Goal: Task Accomplishment & Management: Use online tool/utility

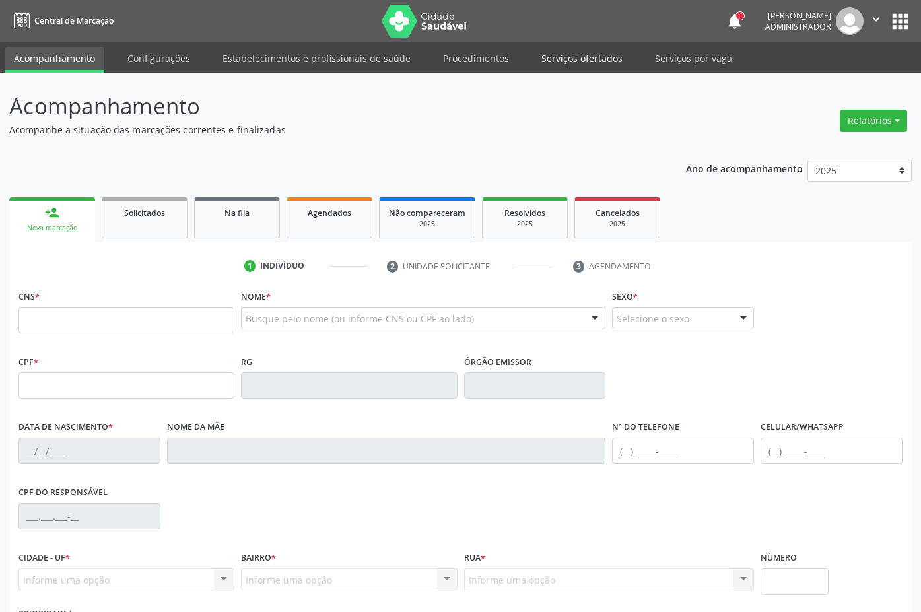
click at [573, 54] on link "Serviços ofertados" at bounding box center [582, 58] width 100 height 23
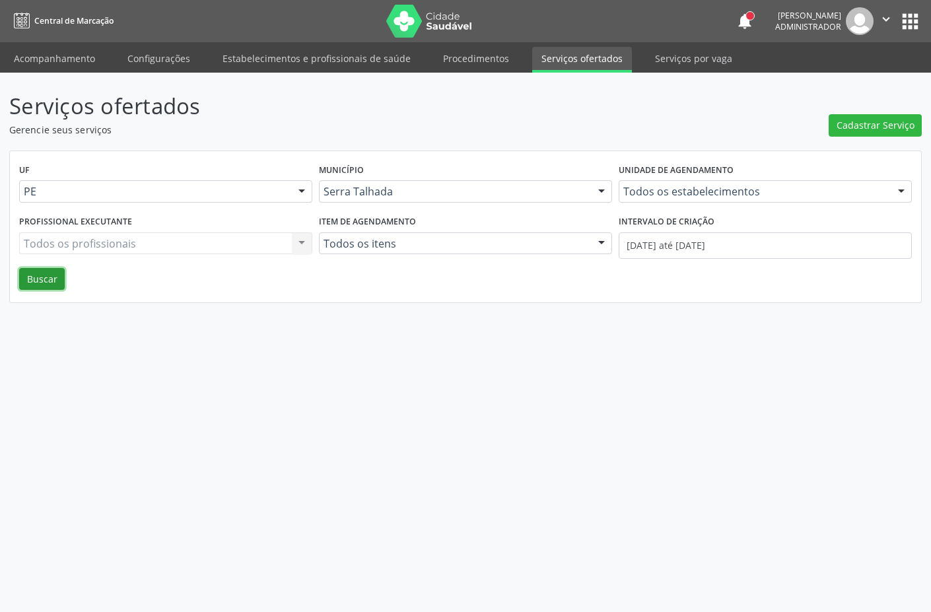
click at [43, 277] on button "Buscar" at bounding box center [42, 279] width 46 height 22
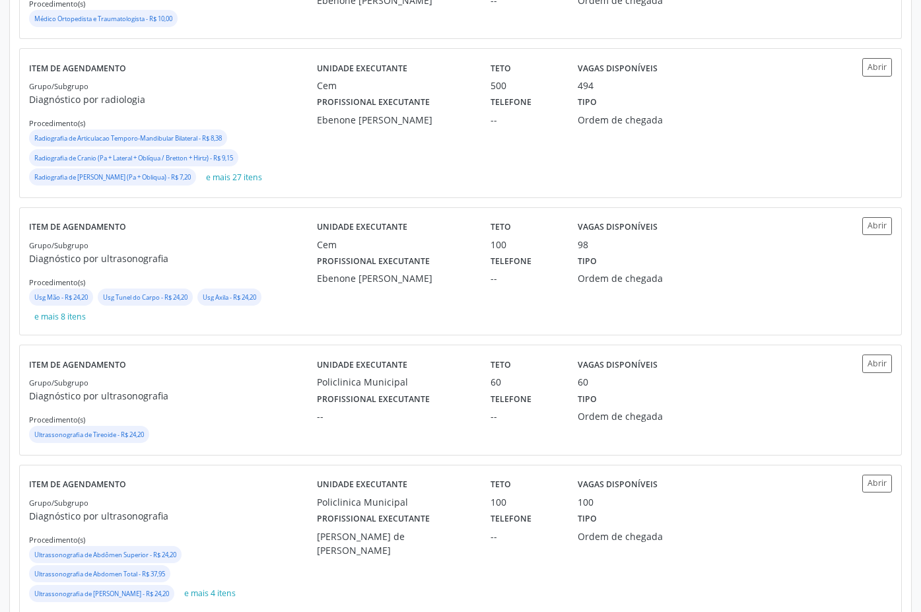
scroll to position [1188, 0]
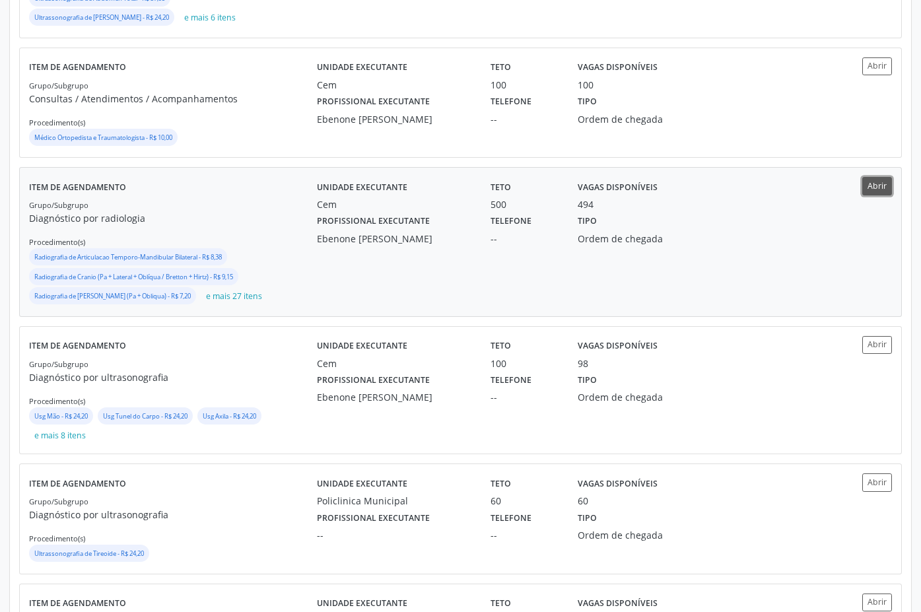
click at [885, 184] on button "Abrir" at bounding box center [877, 186] width 30 height 18
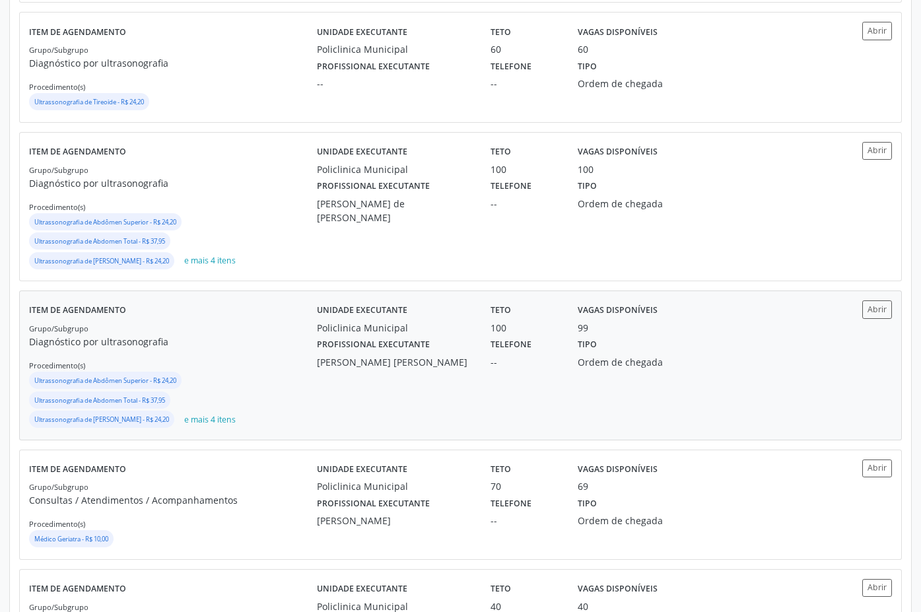
scroll to position [1768, 0]
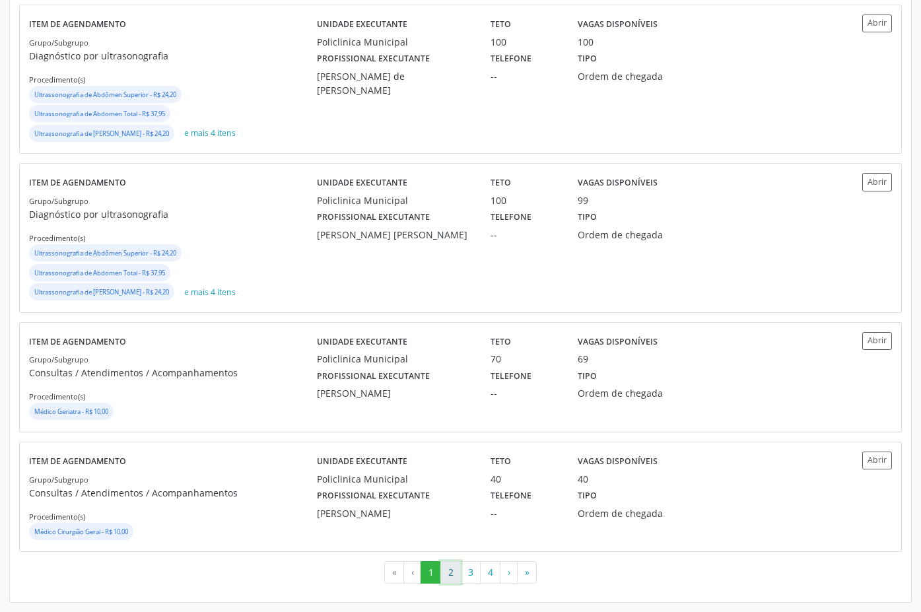
click at [450, 576] on button "2" at bounding box center [450, 572] width 20 height 22
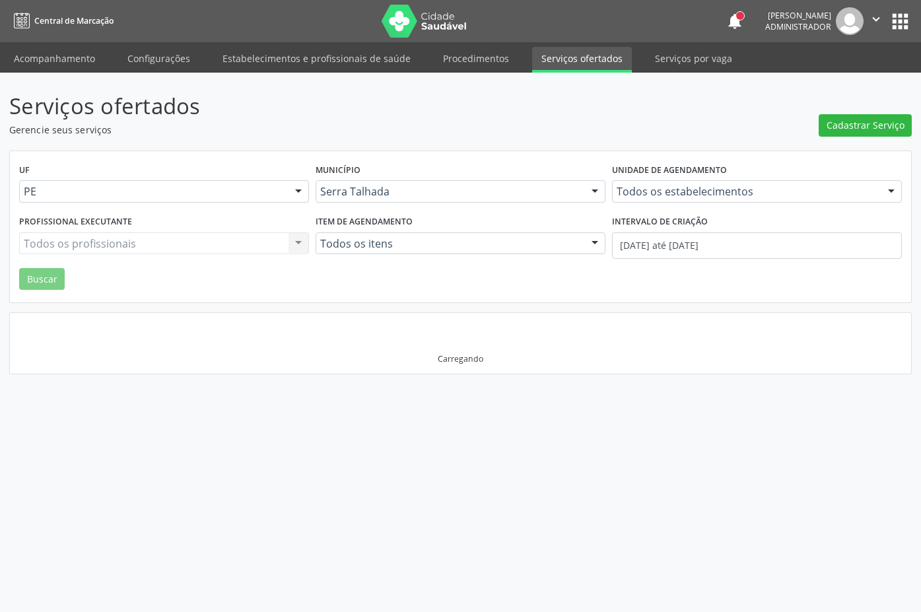
scroll to position [0, 0]
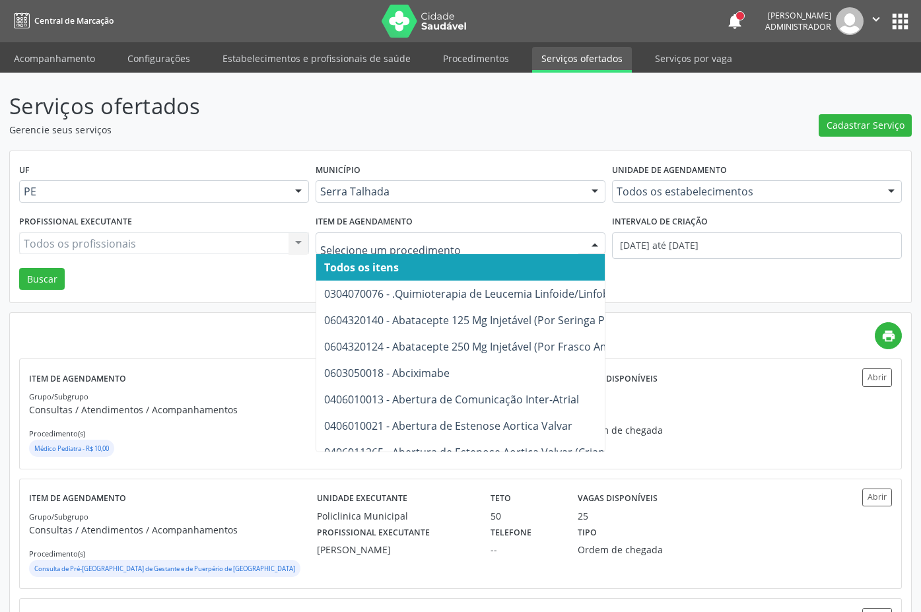
type input "g"
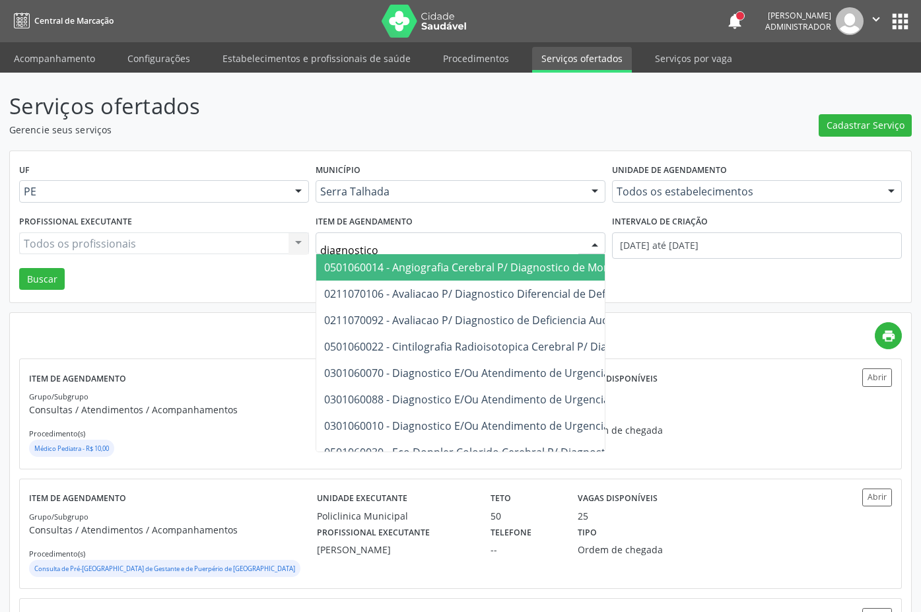
type input "diagnostic"
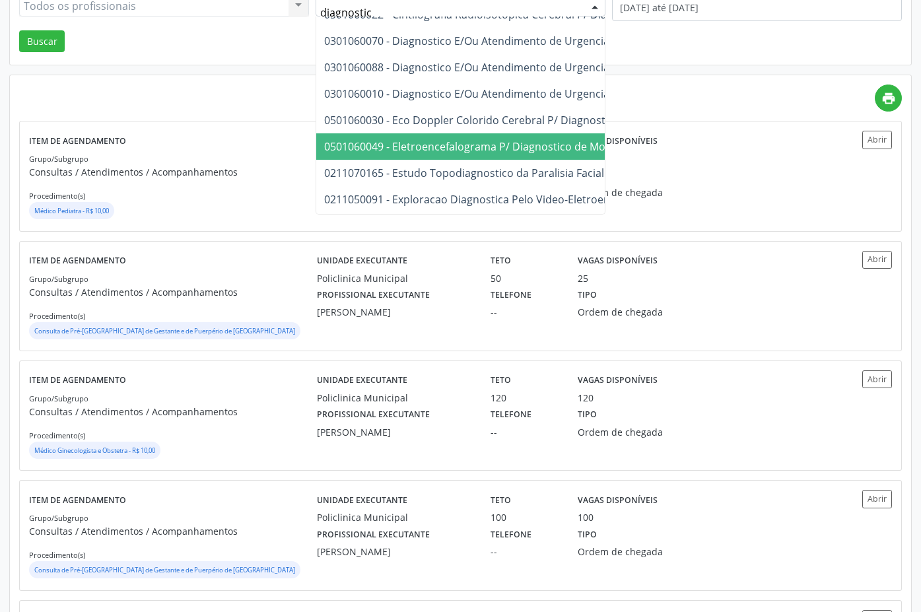
scroll to position [63, 0]
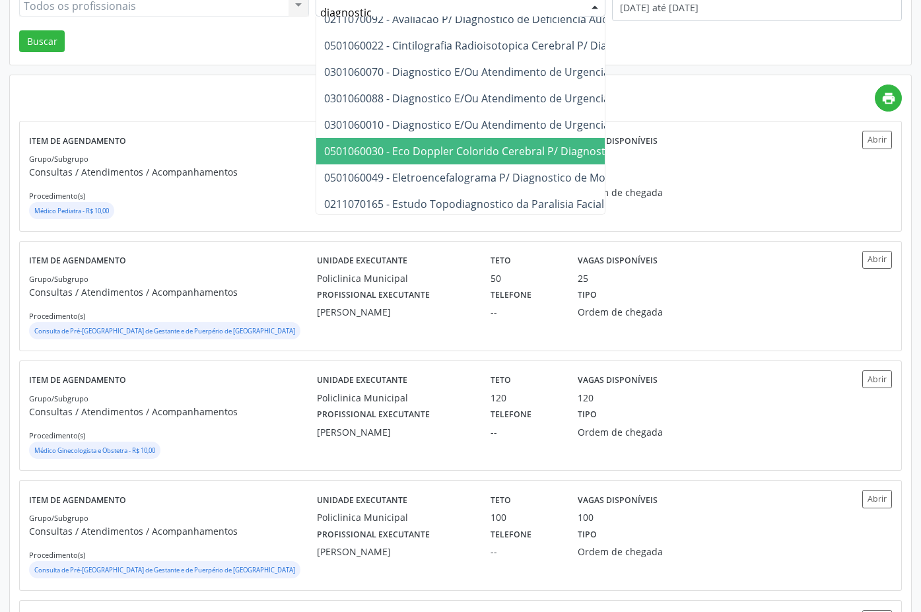
click at [721, 97] on div "print" at bounding box center [460, 98] width 883 height 27
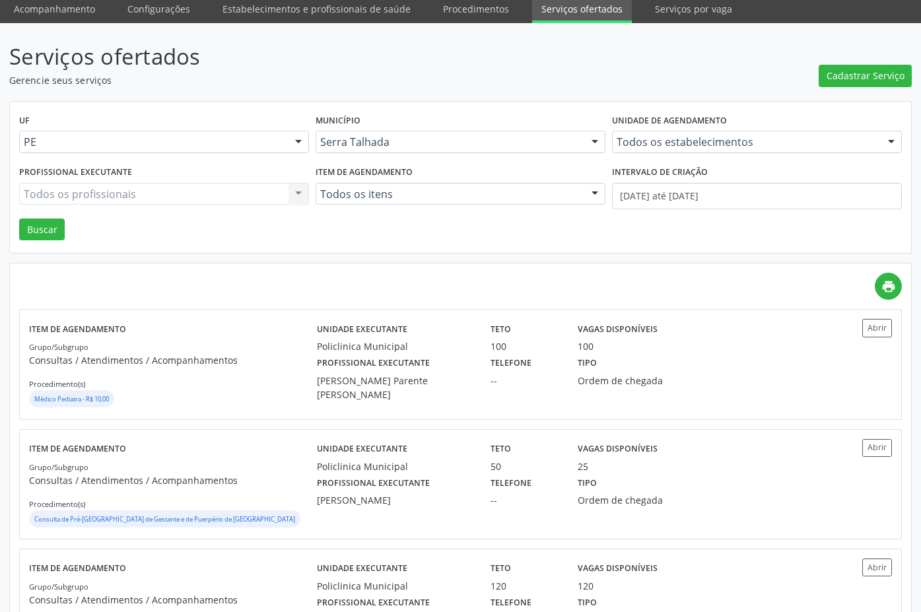
scroll to position [0, 0]
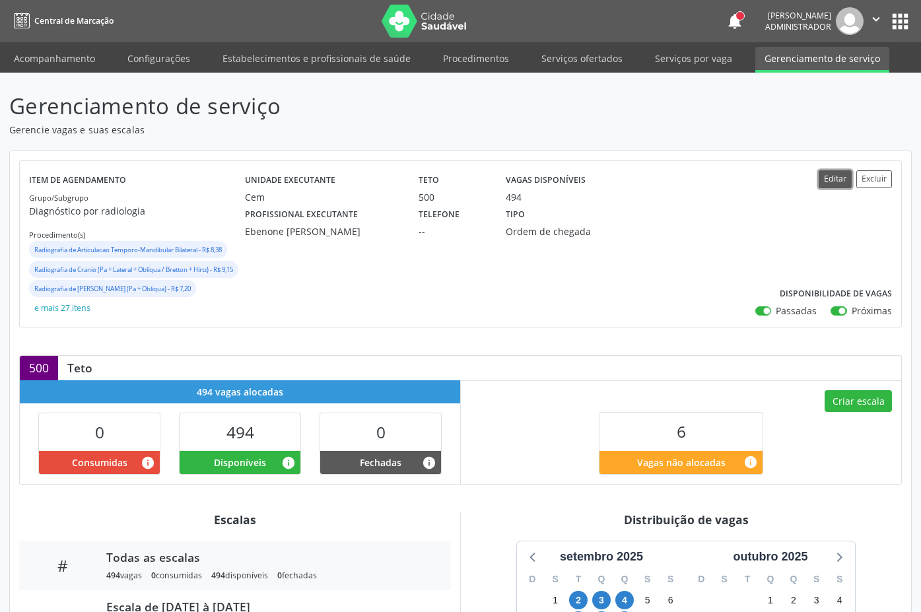
click at [832, 184] on button "Editar" at bounding box center [835, 179] width 33 height 18
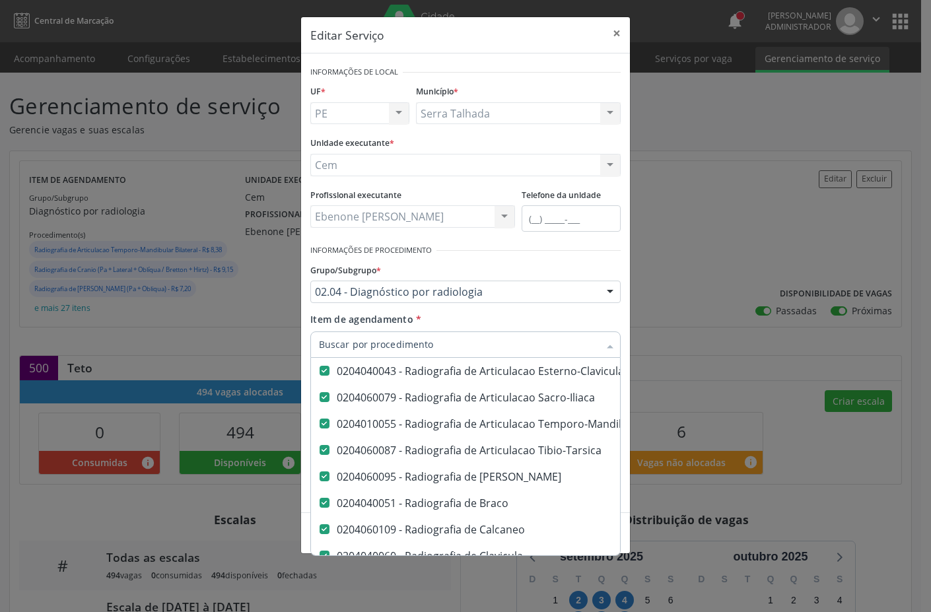
scroll to position [594, 0]
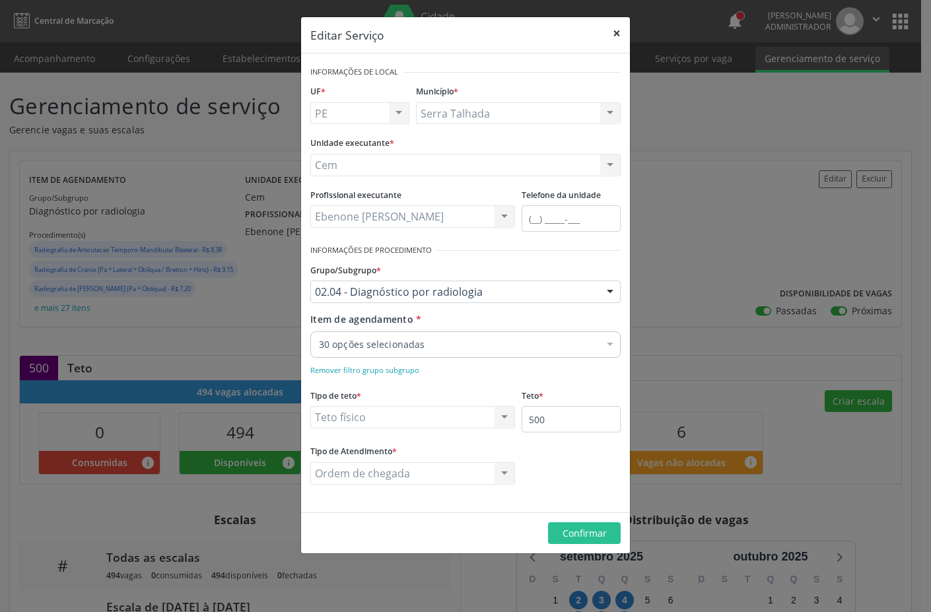
click at [611, 30] on button "×" at bounding box center [616, 33] width 26 height 32
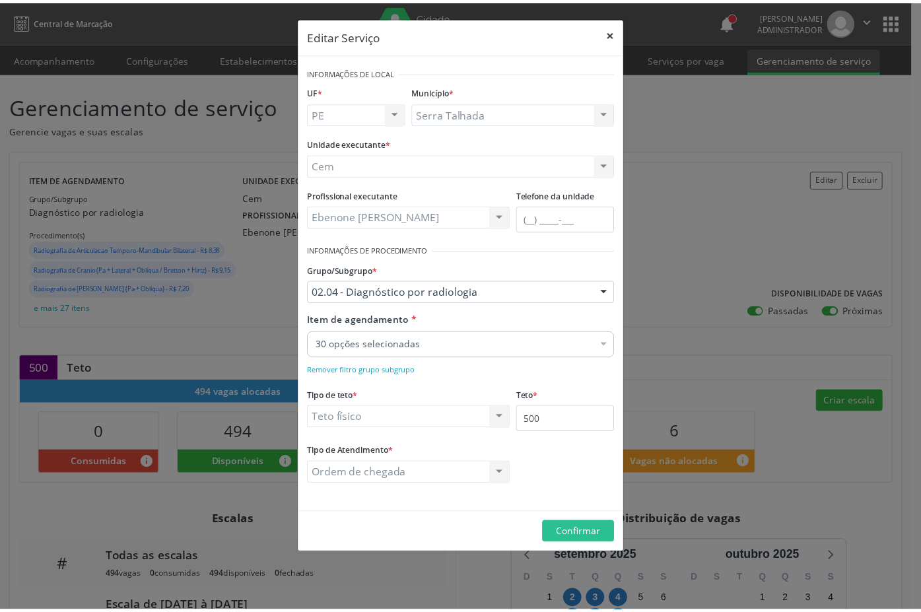
scroll to position [0, 0]
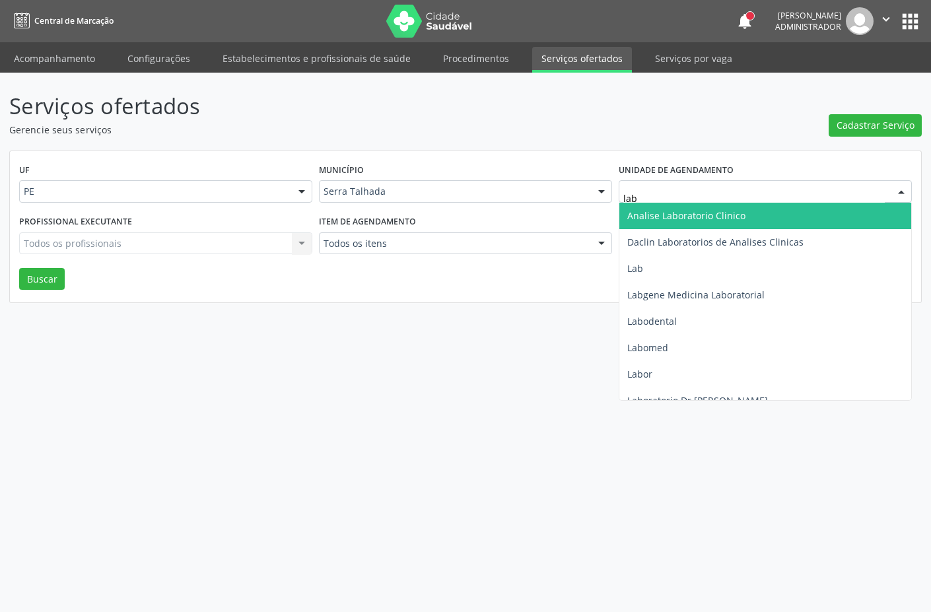
type input "labg"
click at [673, 210] on span "Labgene Medicina Laboratorial" at bounding box center [695, 215] width 137 height 13
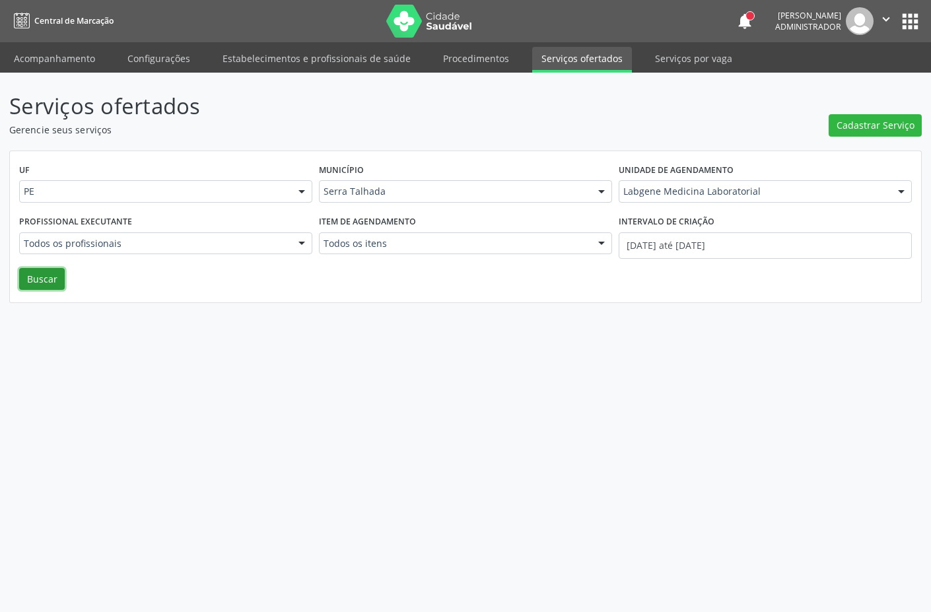
click at [38, 276] on button "Buscar" at bounding box center [42, 279] width 46 height 22
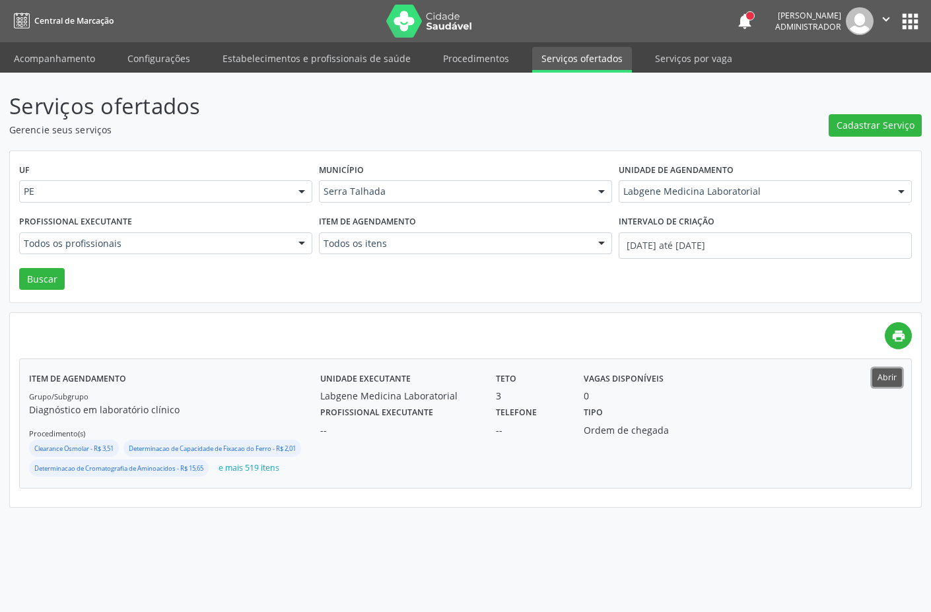
click at [892, 378] on button "Abrir" at bounding box center [887, 377] width 30 height 18
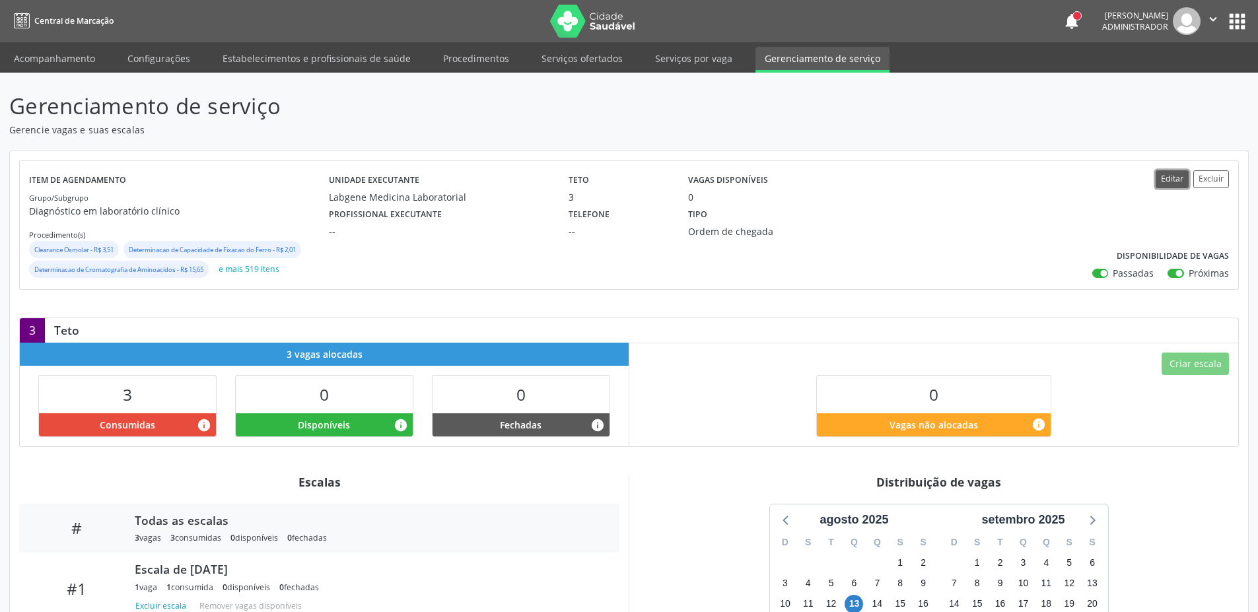
click at [1167, 177] on button "Editar" at bounding box center [1171, 179] width 33 height 18
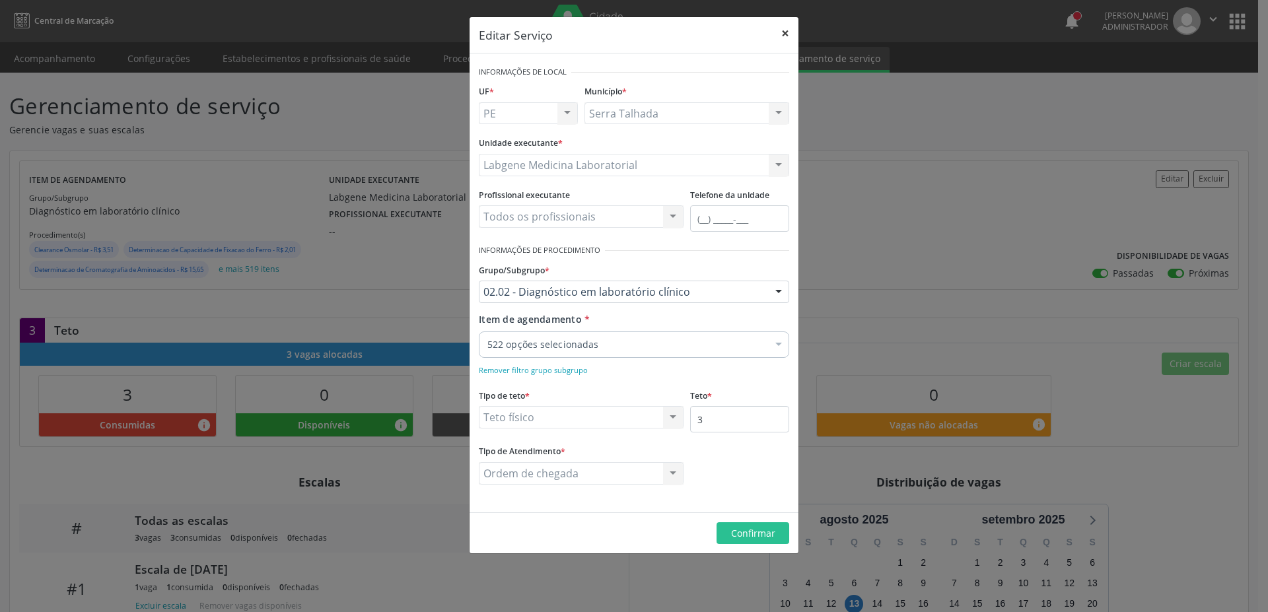
click at [789, 35] on button "×" at bounding box center [785, 33] width 26 height 32
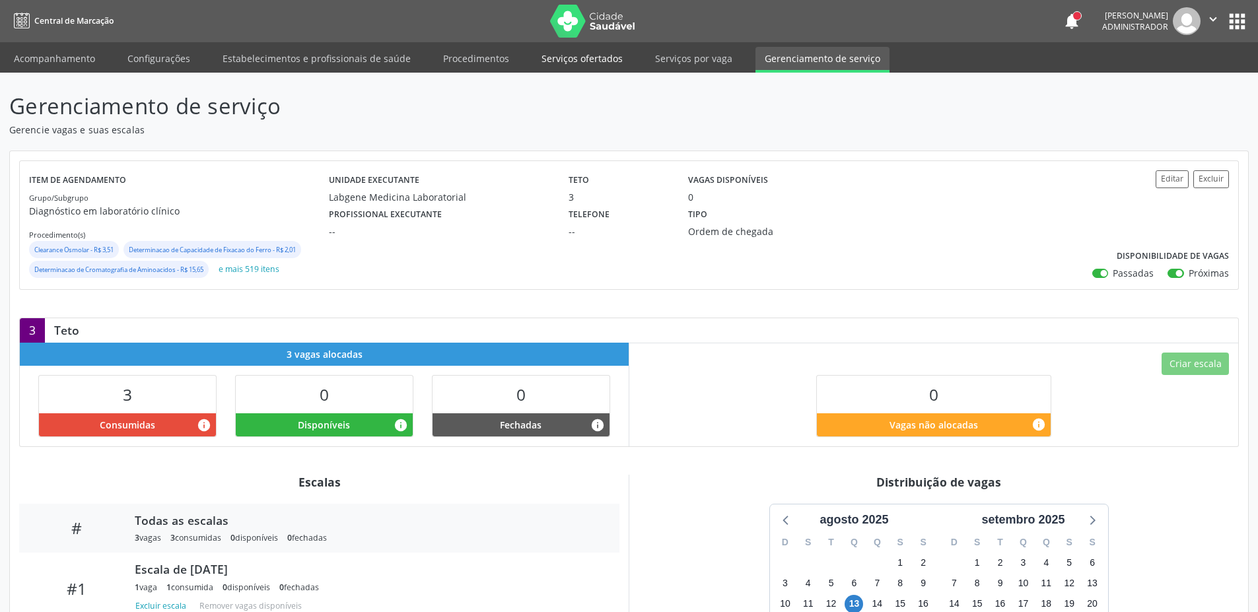
click at [575, 64] on link "Serviços ofertados" at bounding box center [582, 58] width 100 height 23
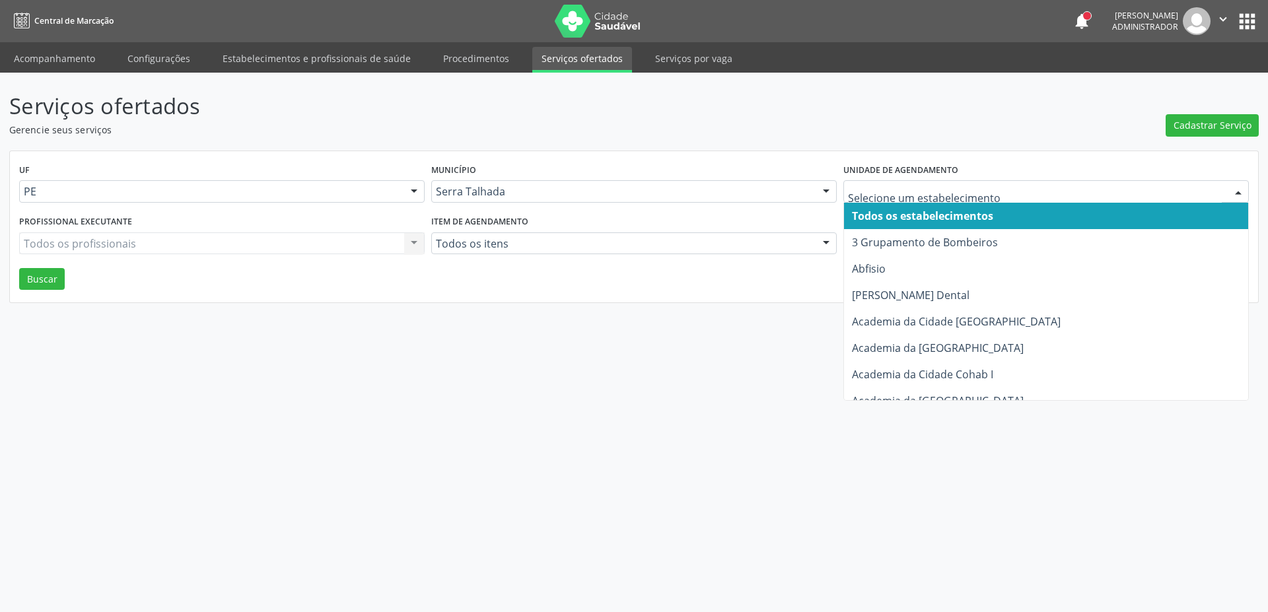
drag, startPoint x: 899, startPoint y: 187, endPoint x: 911, endPoint y: 180, distance: 13.6
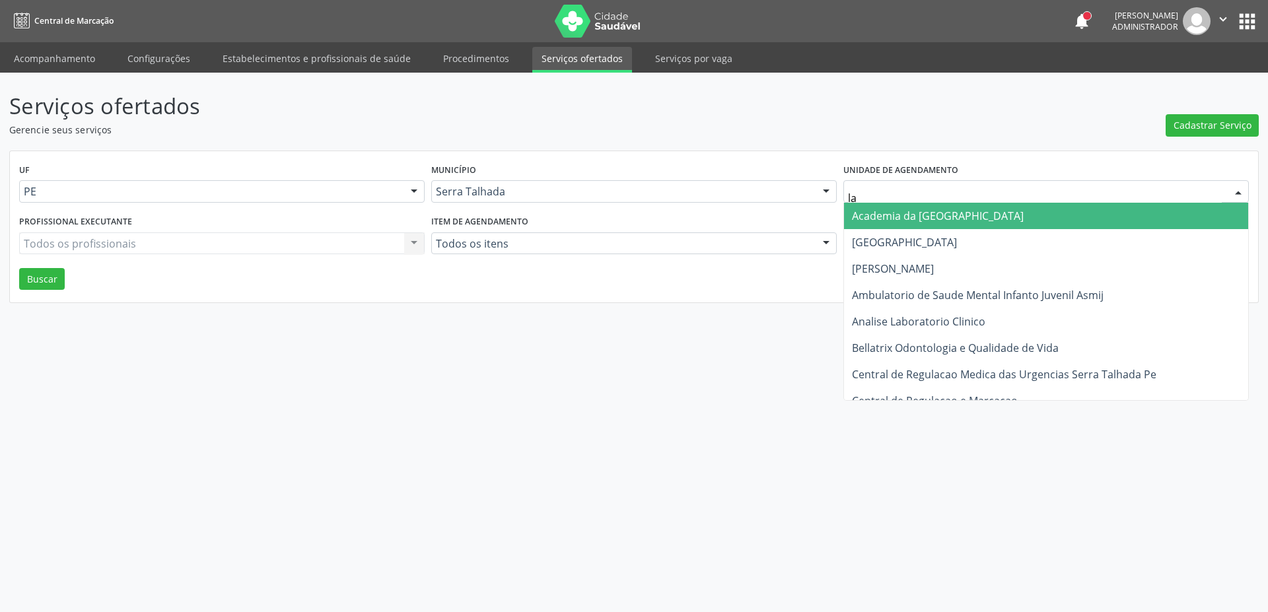
type input "lab"
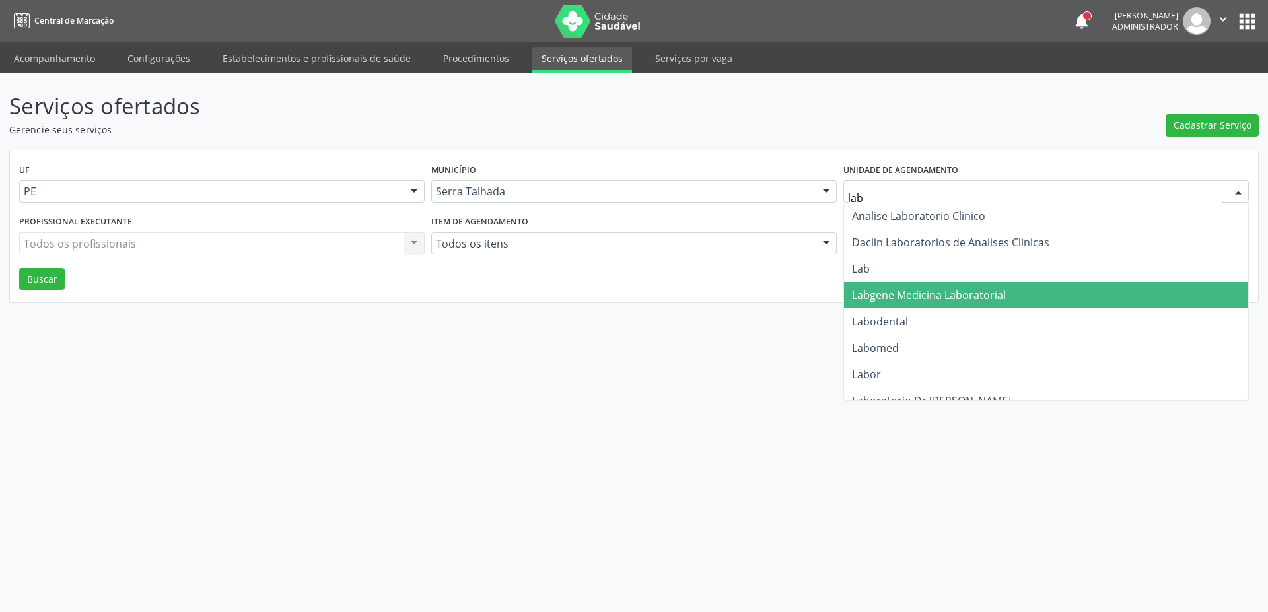
drag, startPoint x: 930, startPoint y: 295, endPoint x: 899, endPoint y: 295, distance: 31.0
click at [930, 295] on span "Labgene Medicina Laboratorial" at bounding box center [929, 295] width 154 height 15
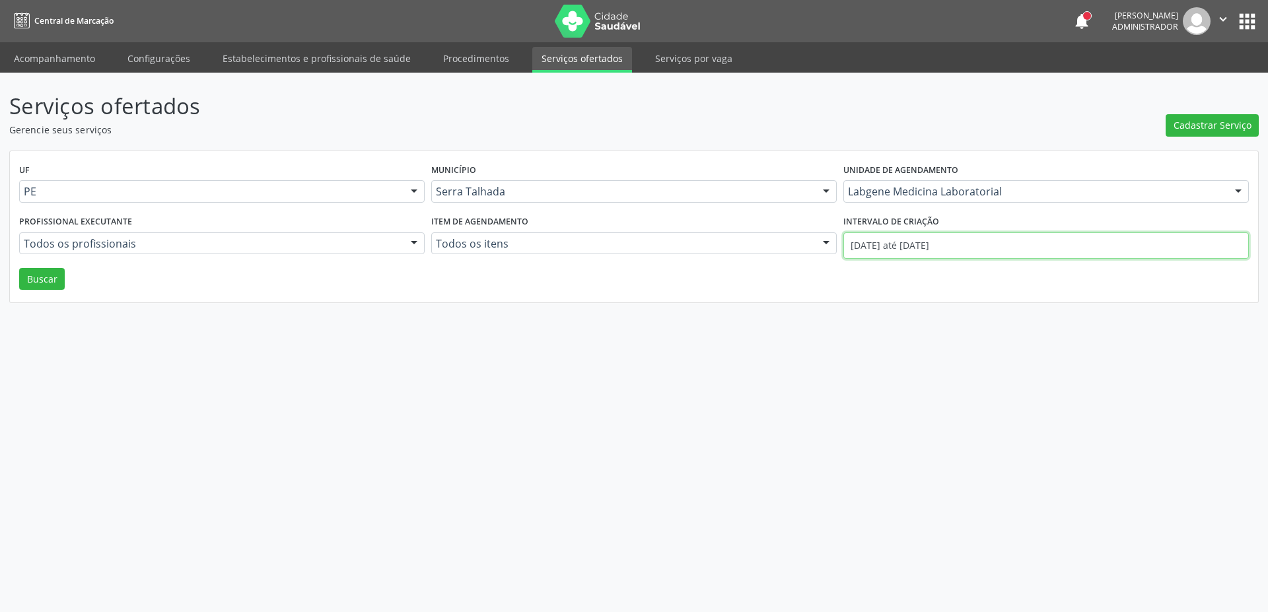
click at [935, 254] on input "01/08/2025 até 22/08/2025" at bounding box center [1045, 245] width 405 height 26
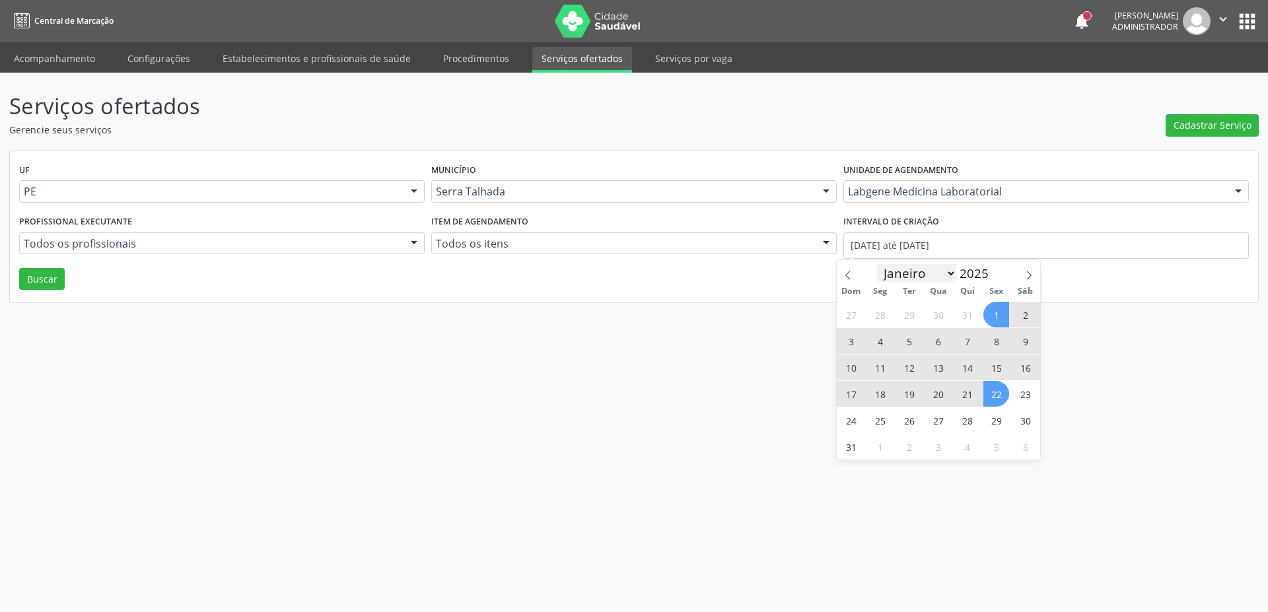
select select "5"
click at [877, 264] on select "Janeiro Fevereiro Março Abril Maio Junho Julho Agosto Setembro Outubro Novembro…" at bounding box center [916, 273] width 79 height 18
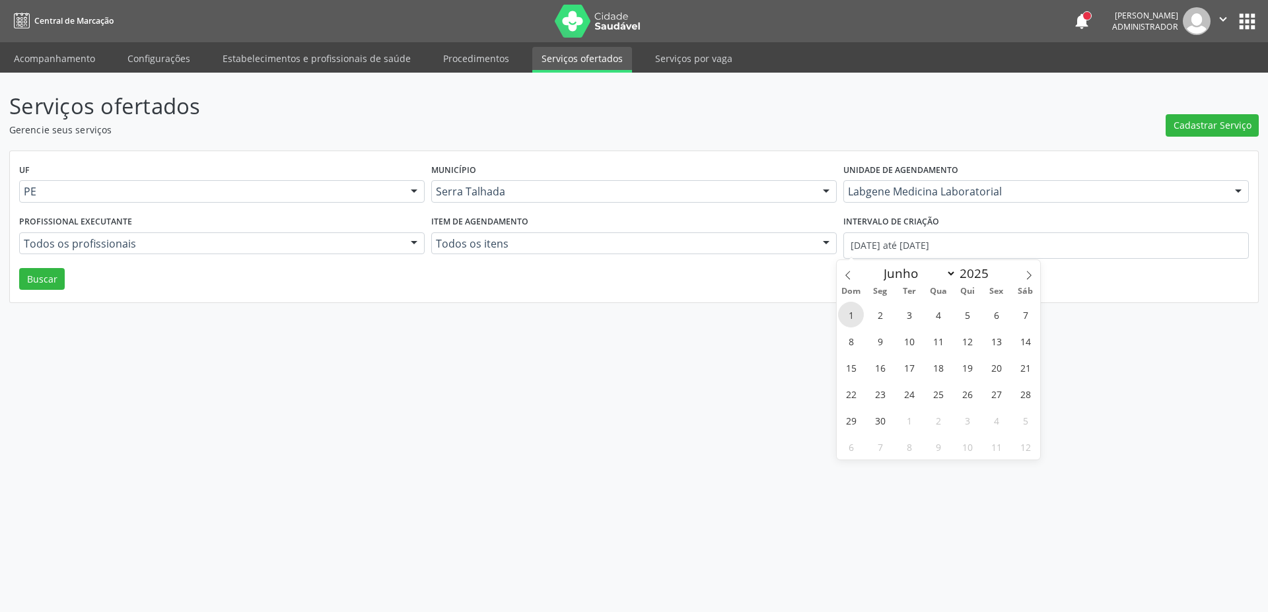
click at [841, 317] on span "1" at bounding box center [851, 315] width 26 height 26
type input "01/06/2025"
select select "7"
click at [877, 264] on select "Janeiro Fevereiro Março Abril Maio Junho Julho Agosto Setembro Outubro Novembro…" at bounding box center [916, 273] width 79 height 18
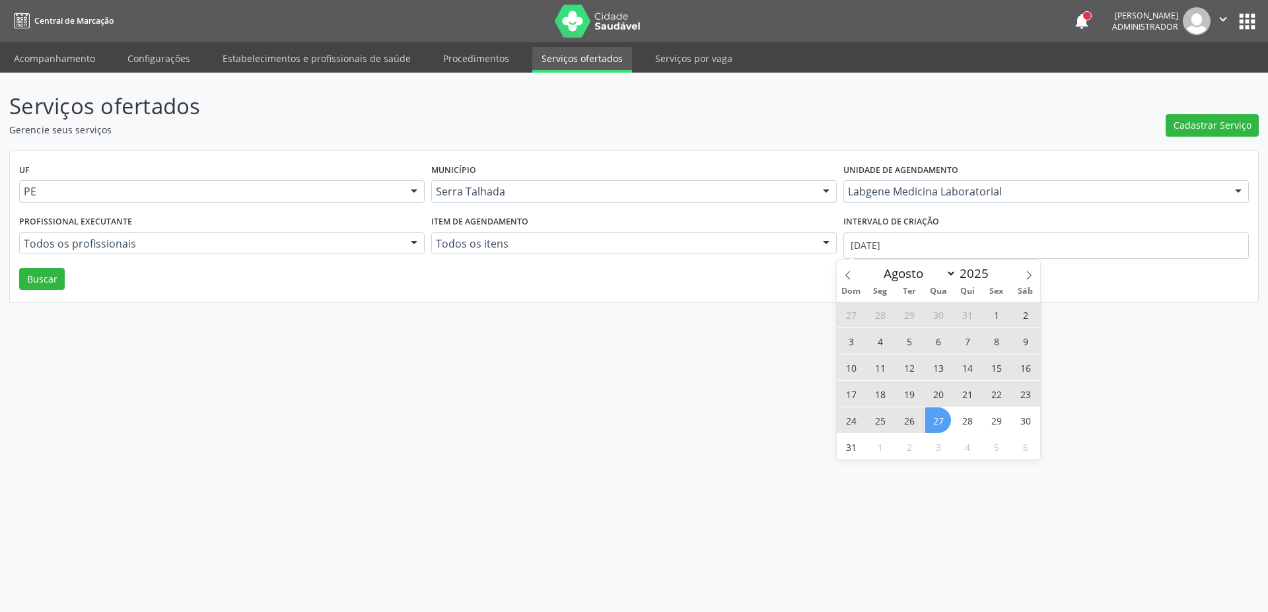
click at [945, 413] on span "27" at bounding box center [938, 420] width 26 height 26
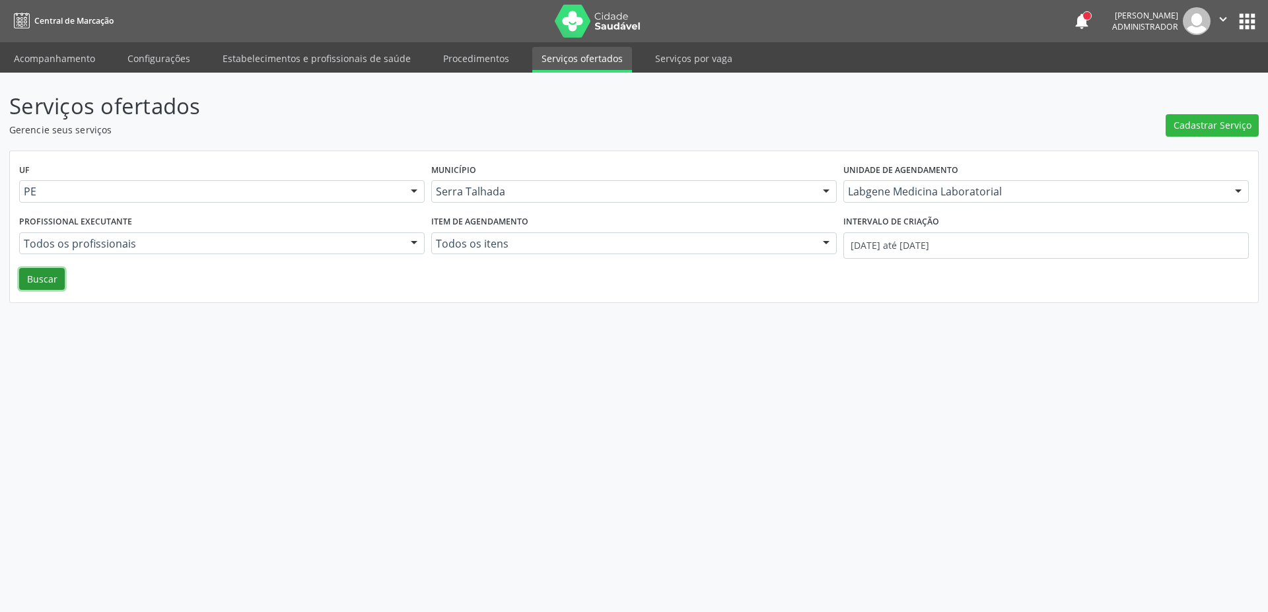
click at [41, 283] on button "Buscar" at bounding box center [42, 279] width 46 height 22
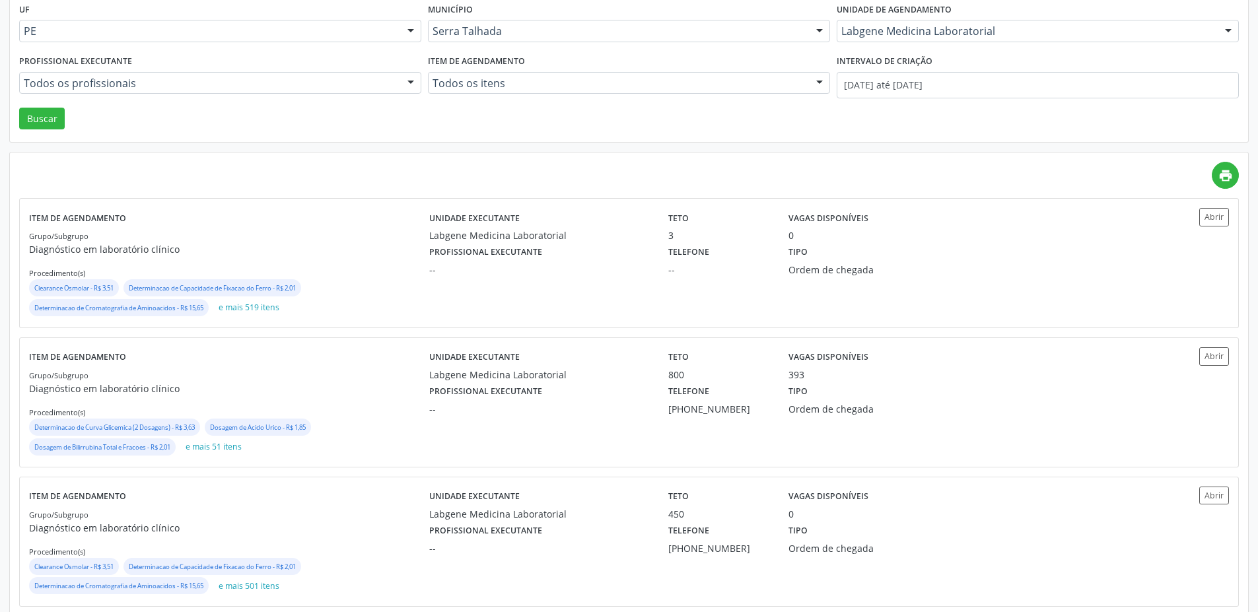
scroll to position [184, 0]
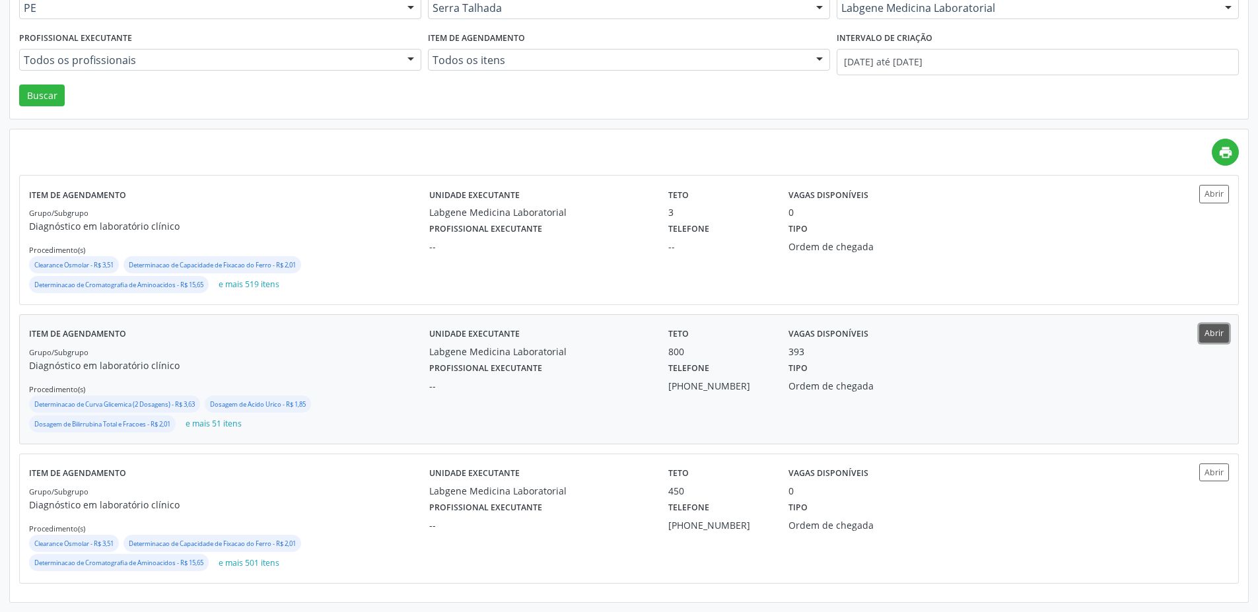
click at [1212, 340] on button "Abrir" at bounding box center [1214, 333] width 30 height 18
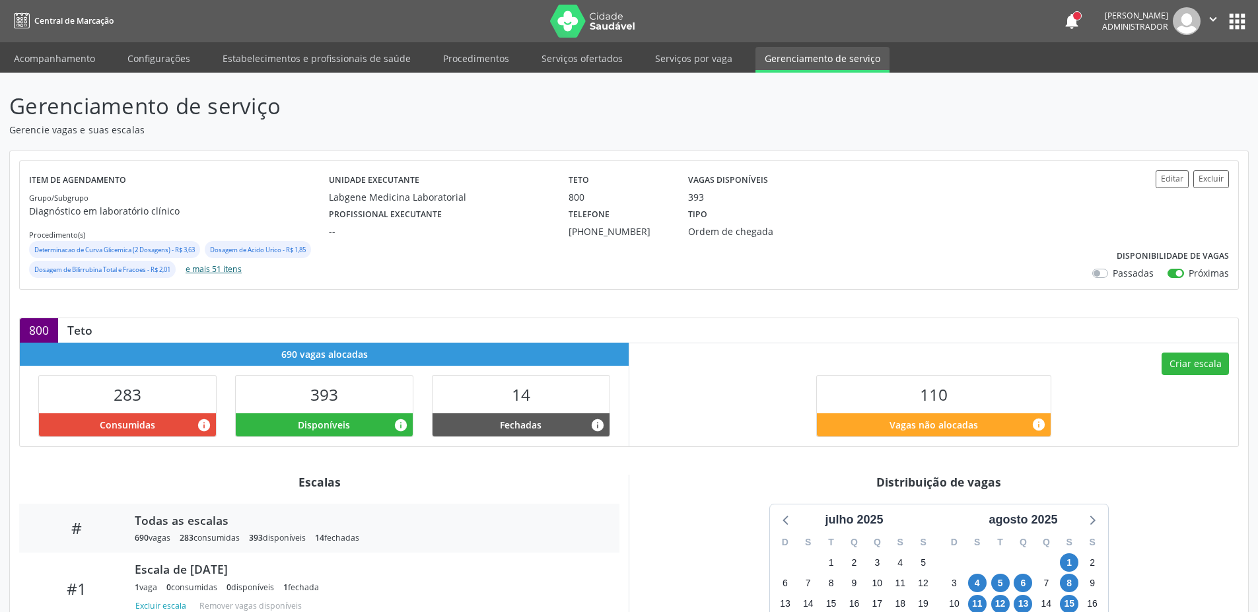
click at [229, 272] on button "e mais 51 itens" at bounding box center [213, 270] width 67 height 18
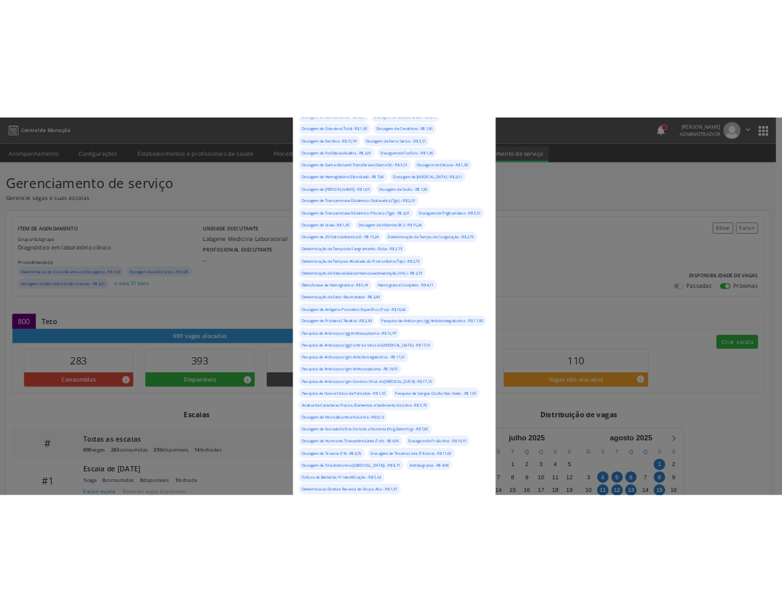
scroll to position [217, 0]
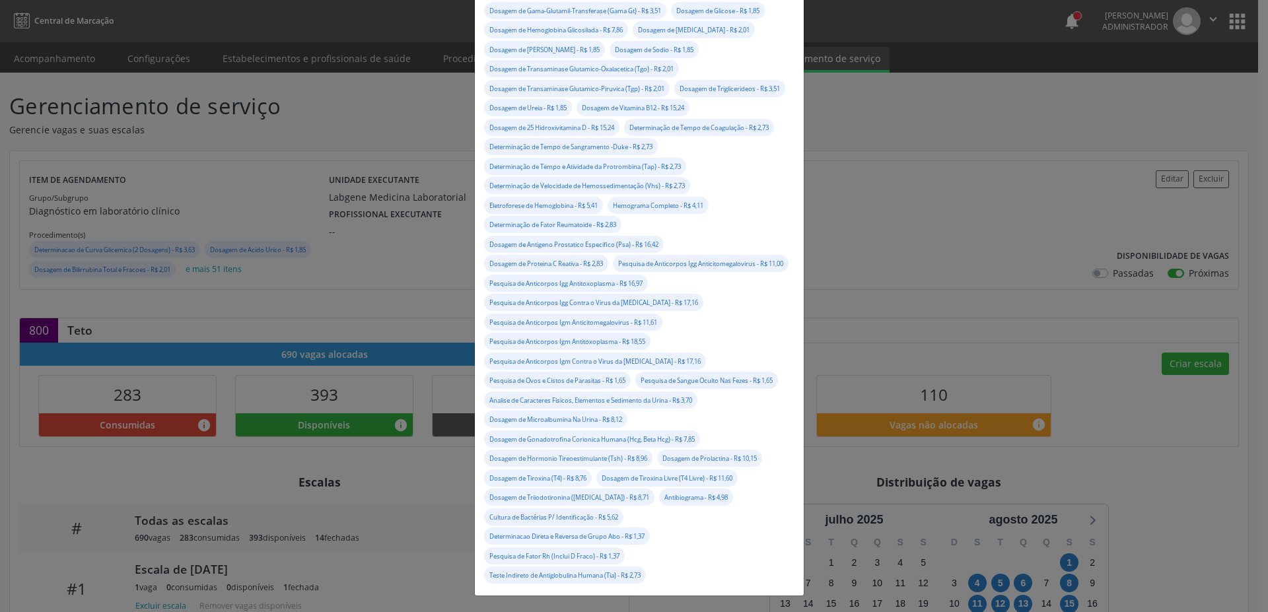
click at [1103, 116] on div "Procedimentos × Determinacao de Curva Glicemica (2 Dosagens) - R$ 3,63 Dosagem …" at bounding box center [634, 306] width 1268 height 612
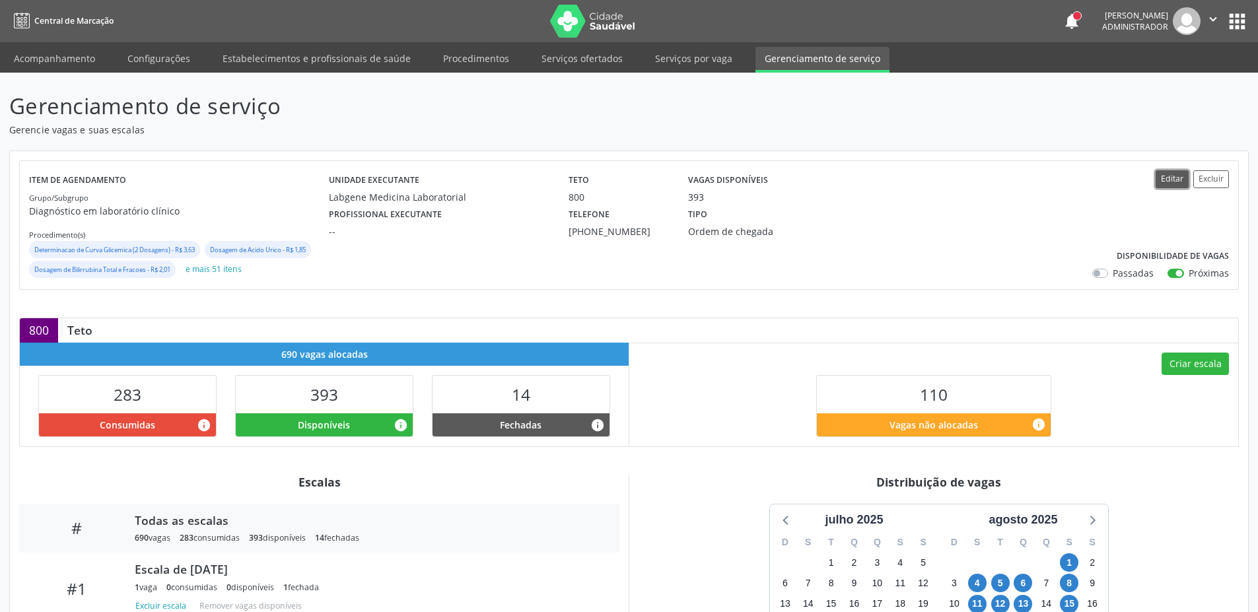
click at [1168, 175] on button "Editar" at bounding box center [1171, 179] width 33 height 18
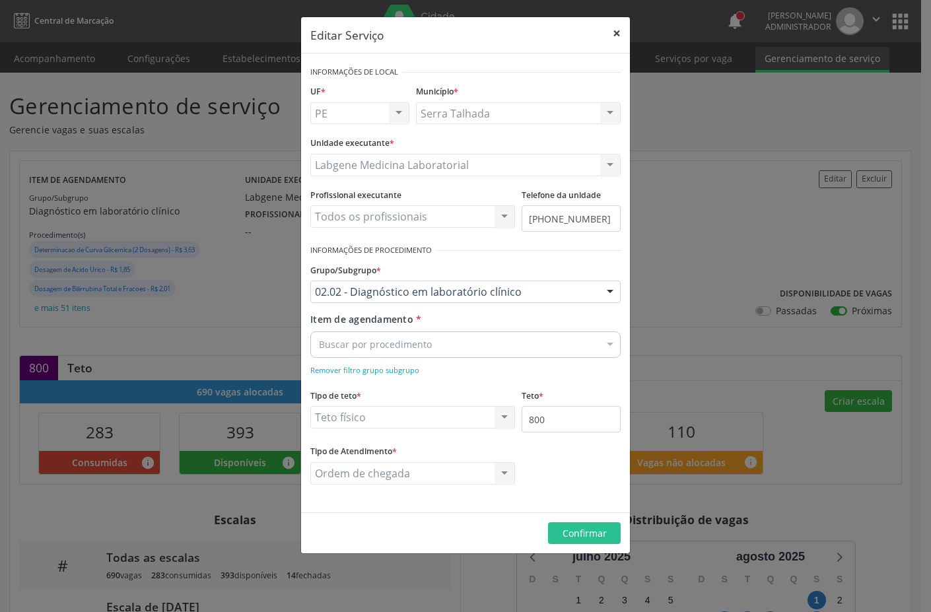
click at [607, 42] on button "×" at bounding box center [616, 33] width 26 height 32
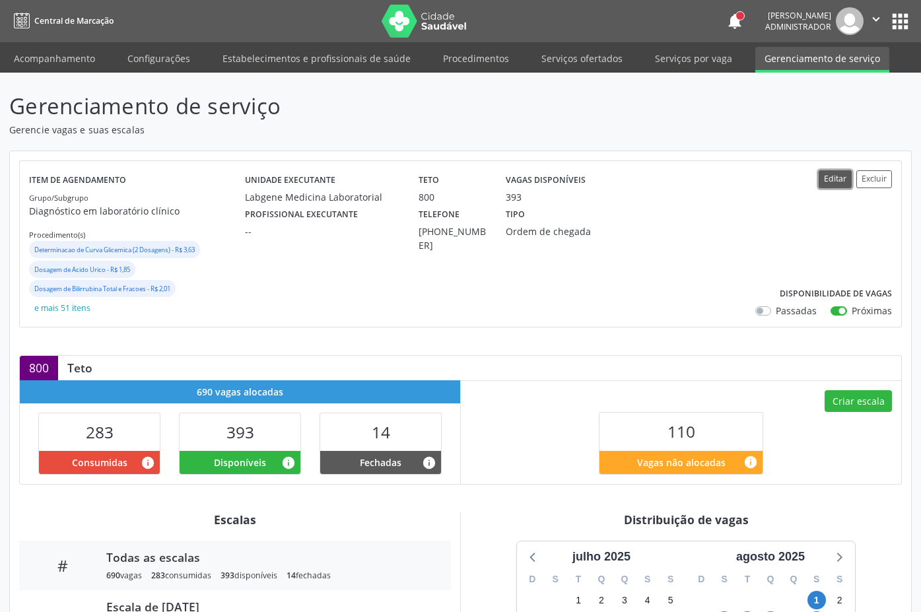
click at [836, 173] on button "Editar" at bounding box center [835, 179] width 33 height 18
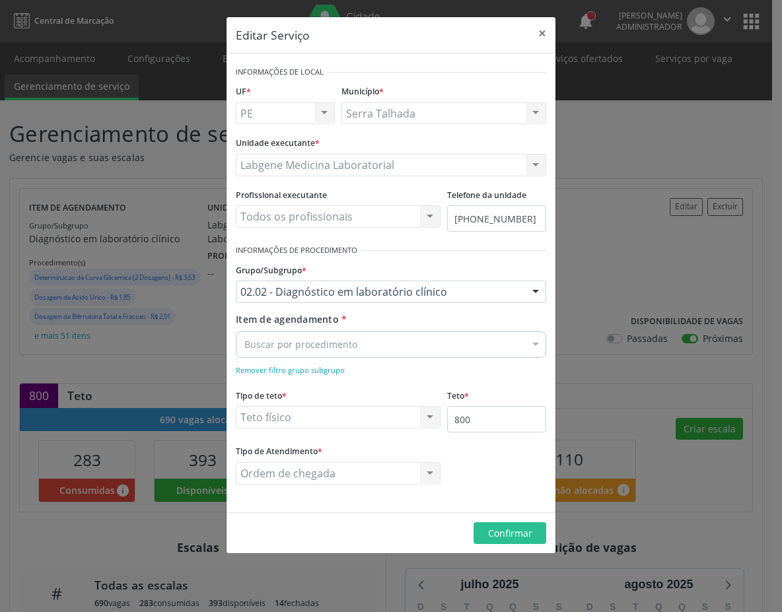
click at [513, 342] on div "Buscar por procedimento" at bounding box center [391, 344] width 310 height 26
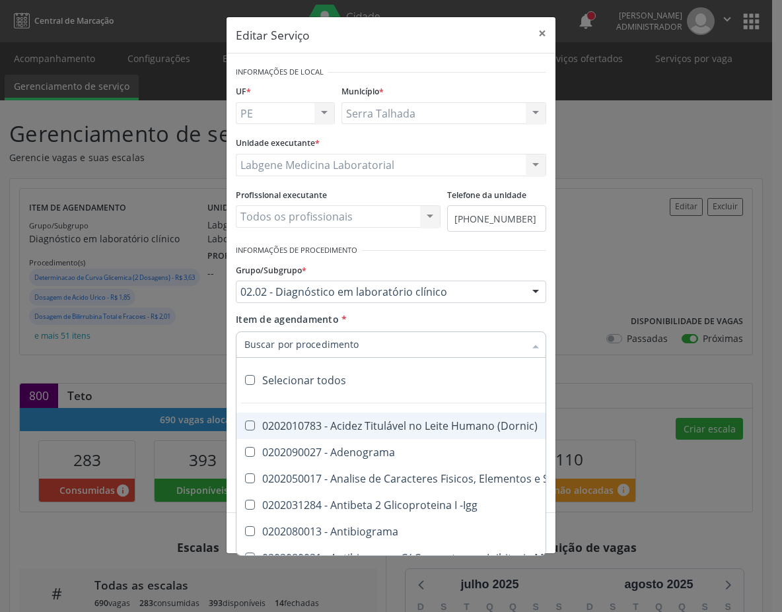
click at [497, 316] on div "Item de agendamento * Selecionar todos 0202010783 - Acidez Titulável no Leite H…" at bounding box center [391, 333] width 310 height 42
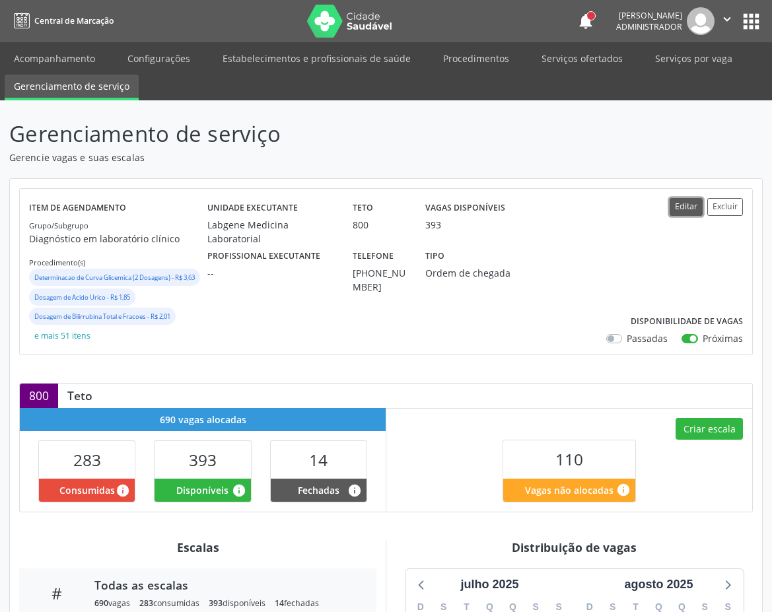
click at [697, 203] on button "Editar" at bounding box center [686, 207] width 33 height 18
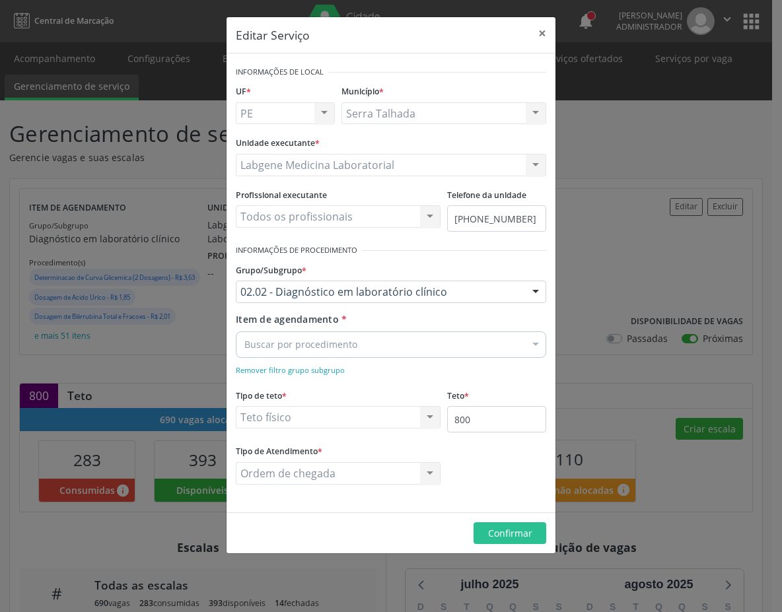
click at [432, 334] on div "Buscar por procedimento" at bounding box center [391, 344] width 310 height 26
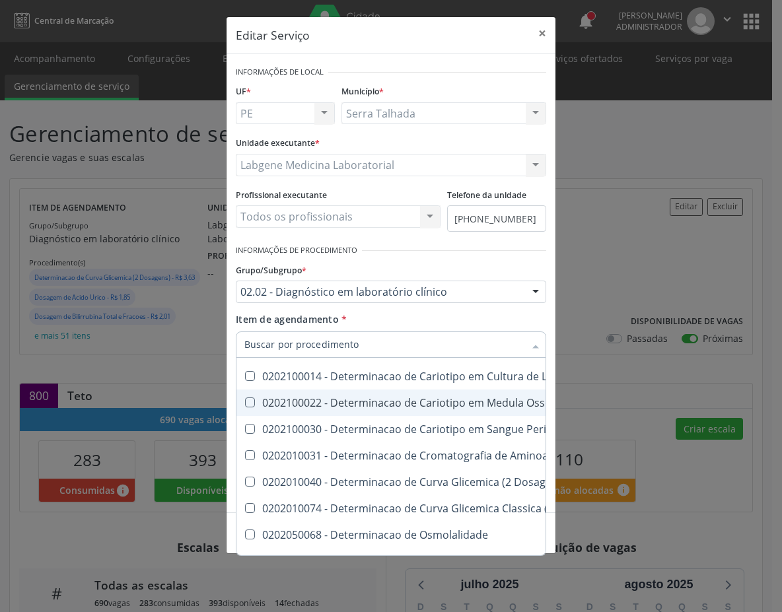
scroll to position [1307, 0]
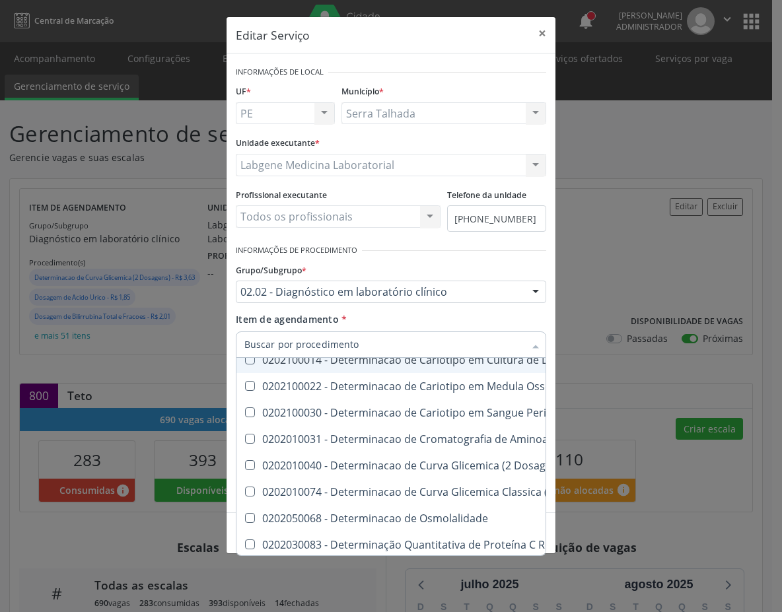
click at [465, 316] on div "Item de agendamento * Selecionar todos 0202010783 - Acidez Titulável no Leite H…" at bounding box center [391, 333] width 310 height 42
